Goal: Task Accomplishment & Management: Manage account settings

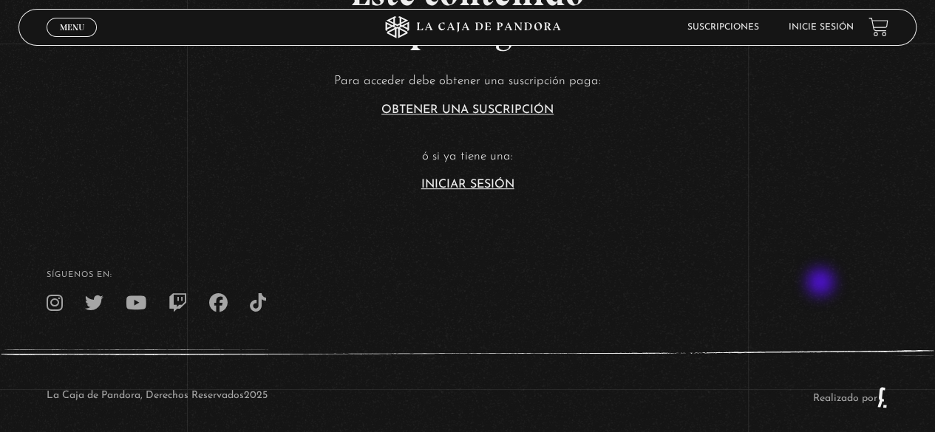
scroll to position [365, 0]
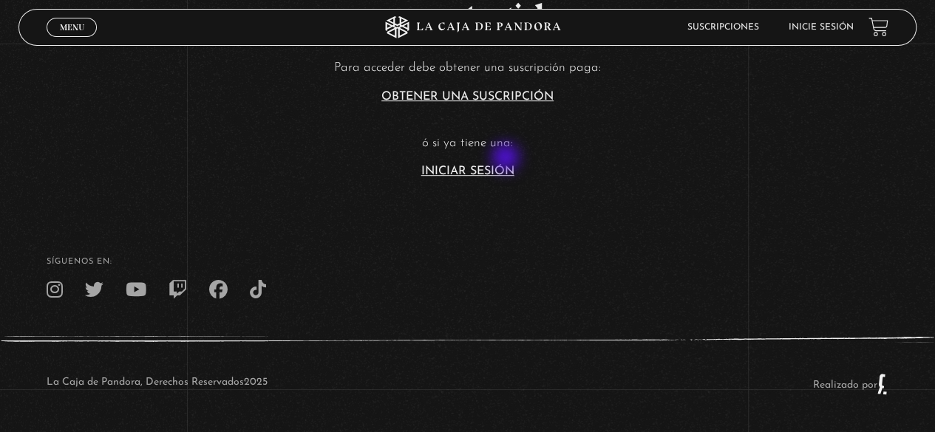
click at [507, 159] on article "Para acceder debe obtener una suscripción paga: Obtener una suscripción ó si ya…" at bounding box center [467, 117] width 935 height 120
click at [513, 174] on link "Iniciar Sesión" at bounding box center [467, 172] width 93 height 12
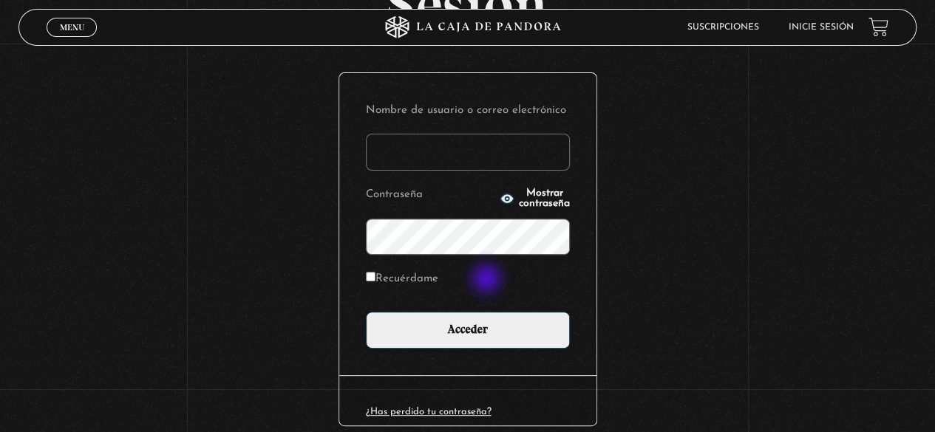
scroll to position [148, 0]
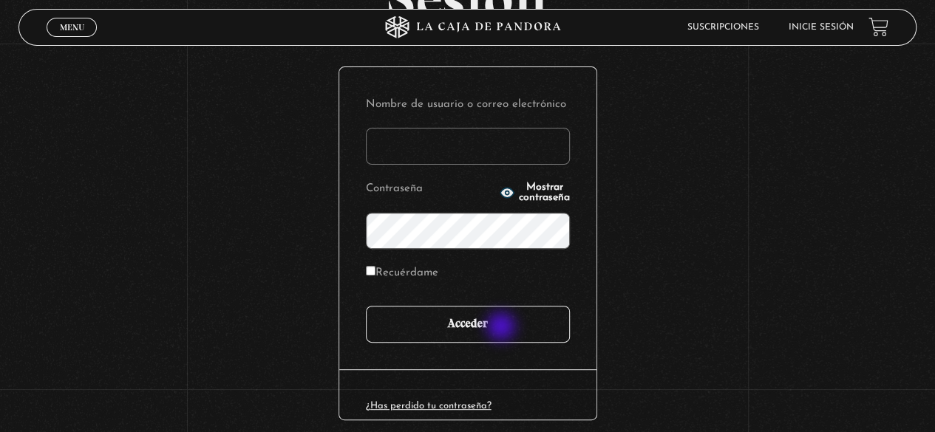
type input "sofiavargas915@gmail.com"
click at [502, 328] on input "Acceder" at bounding box center [468, 324] width 204 height 37
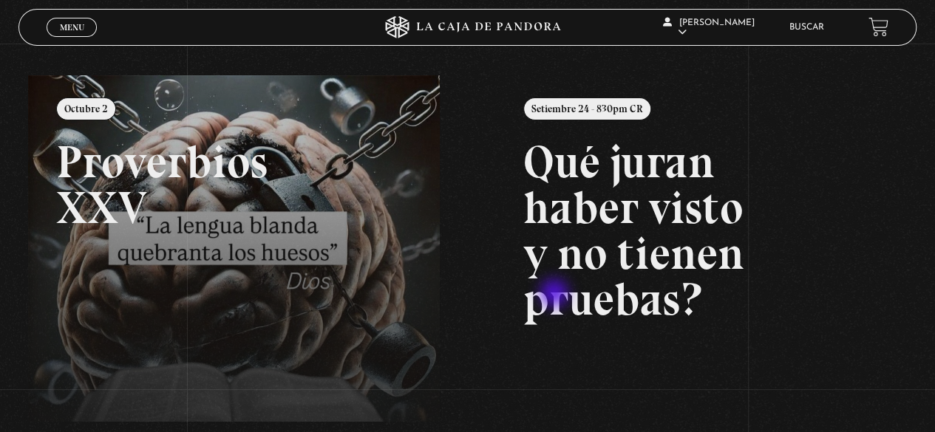
scroll to position [222, 0]
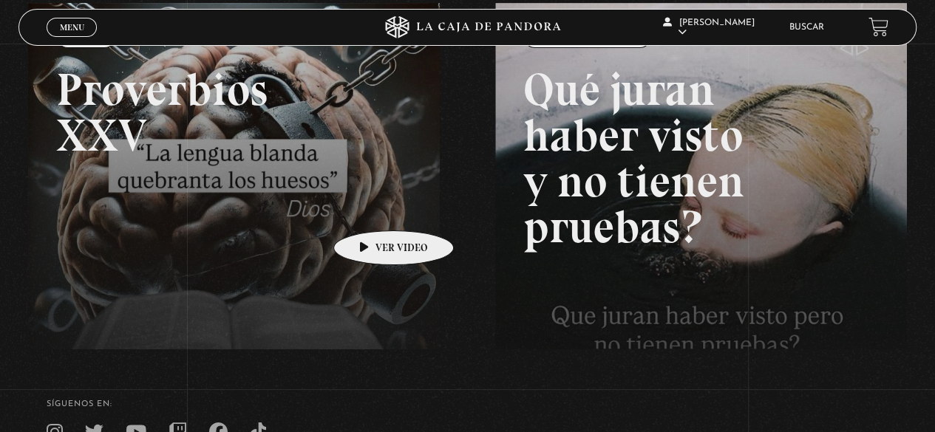
click at [369, 206] on link at bounding box center [495, 219] width 935 height 432
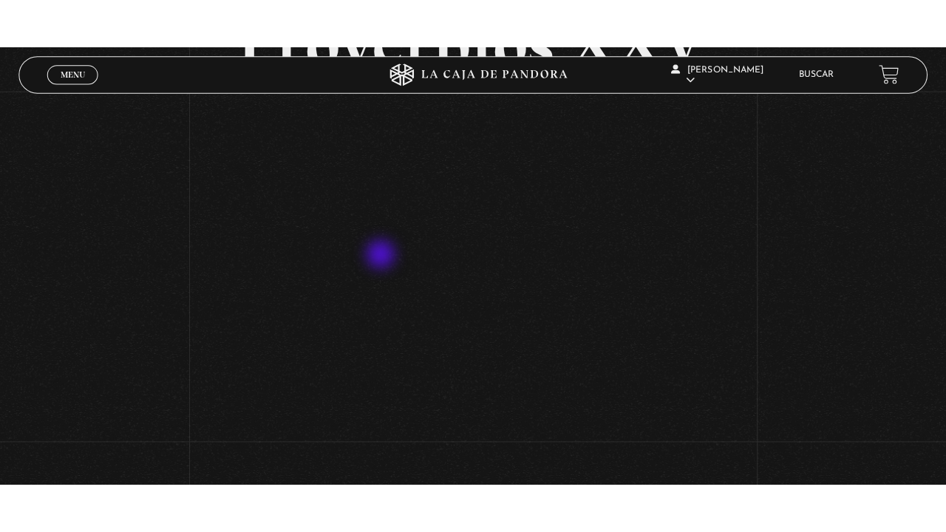
scroll to position [222, 0]
